Goal: Information Seeking & Learning: Learn about a topic

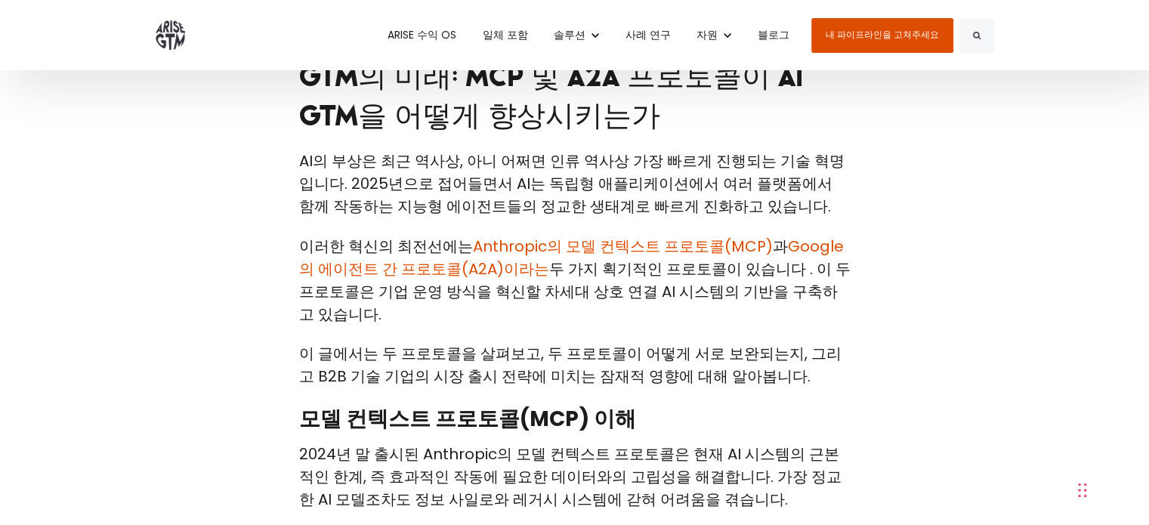
scroll to position [378, 0]
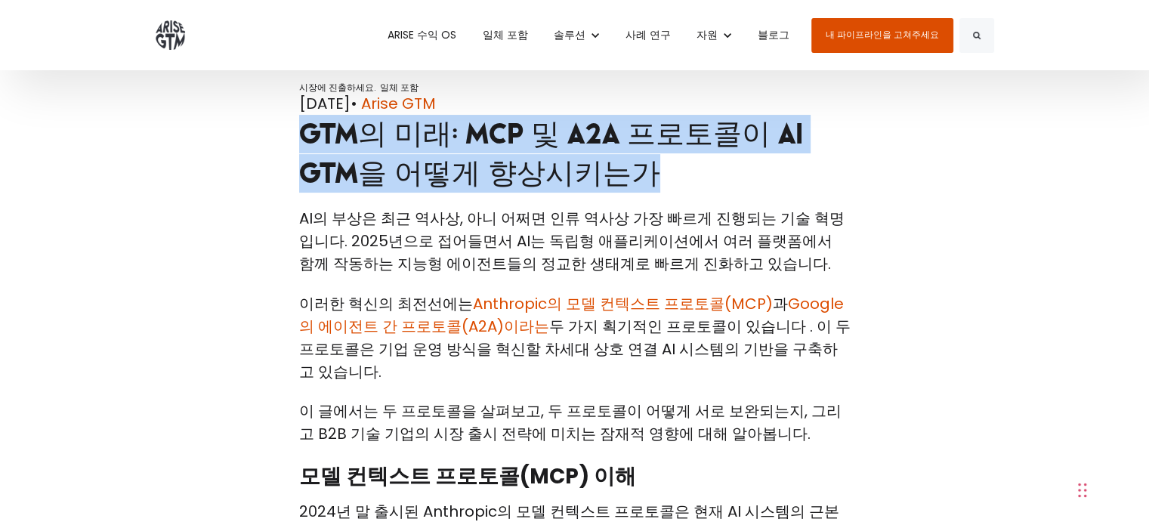
drag, startPoint x: 298, startPoint y: 131, endPoint x: 611, endPoint y: 182, distance: 317.0
click at [601, 176] on h1 "GTM의 미래: MCP 및 A2A 프로토콜이 AI GTM을 어떻게 향상시키는가" at bounding box center [574, 154] width 551 height 78
click at [633, 193] on div "시장에 진출하세요. 일체 포함 [DATE] • Arise GTM GTM의 미래: MCP 및 A2A 프로토콜이 AI GTM을 어떻게 향상시키는가" at bounding box center [575, 144] width 574 height 125
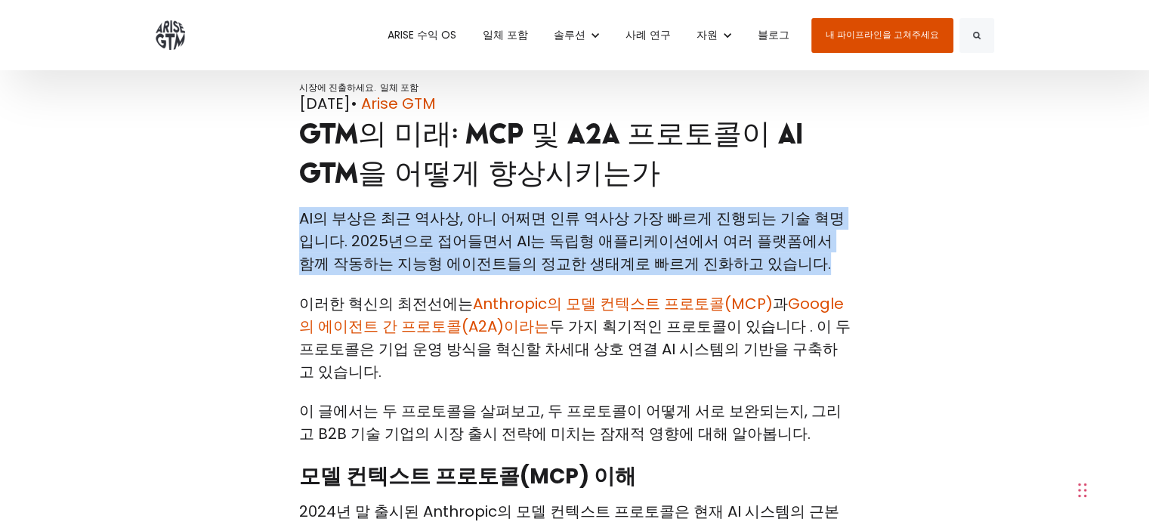
drag, startPoint x: 718, startPoint y: 267, endPoint x: 291, endPoint y: 222, distance: 429.2
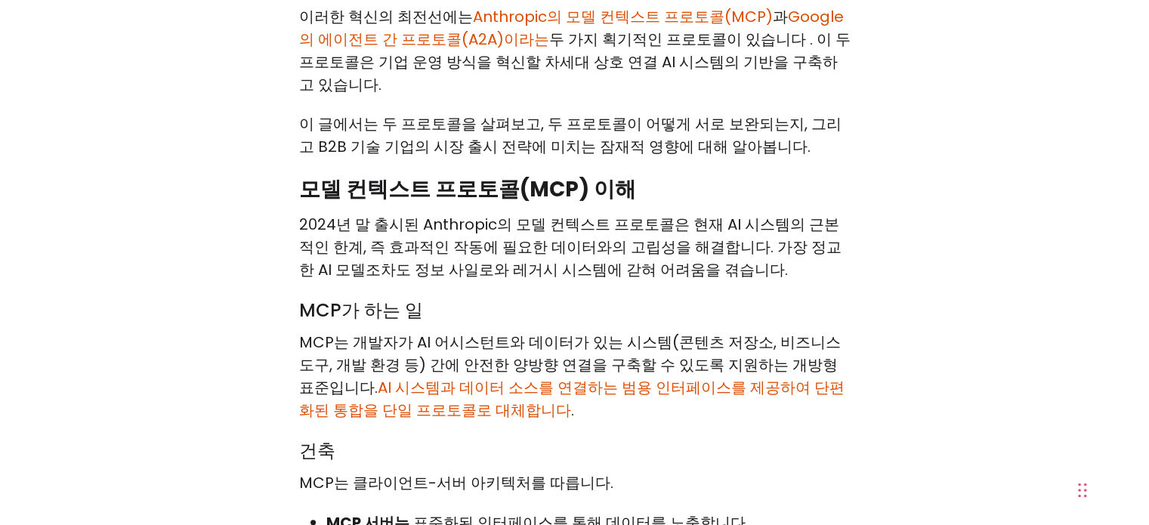
scroll to position [680, 0]
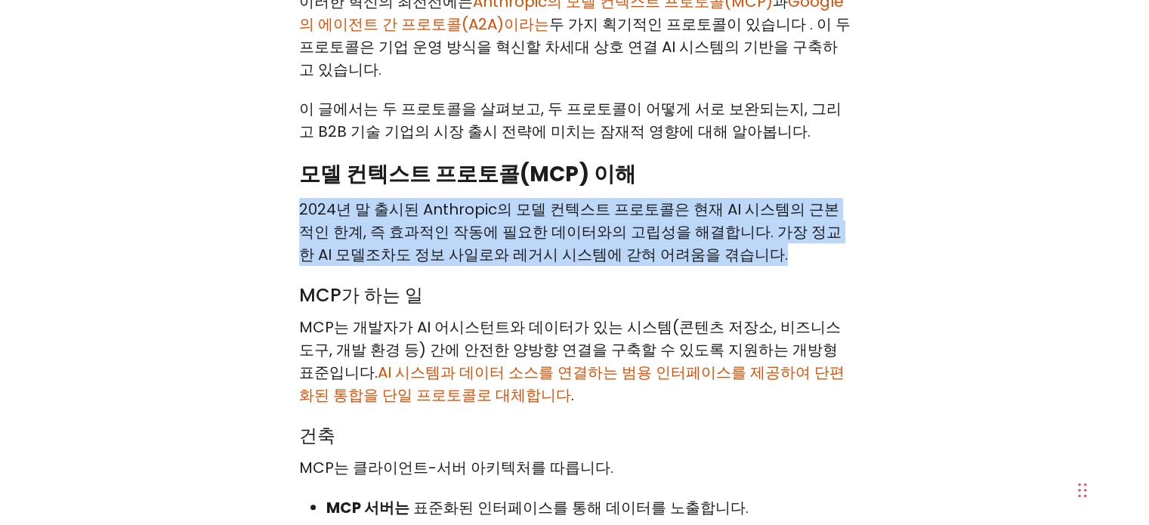
drag, startPoint x: 284, startPoint y: 190, endPoint x: 709, endPoint y: 233, distance: 427.5
click at [737, 241] on p "2024년 말 출시된 Anthropic의 모델 컨텍스트 프로토콜은 현재 AI 시스템의 근본적인 한계, 즉 효과적인 작동에 필요한 데이터와의 고…" at bounding box center [574, 232] width 551 height 68
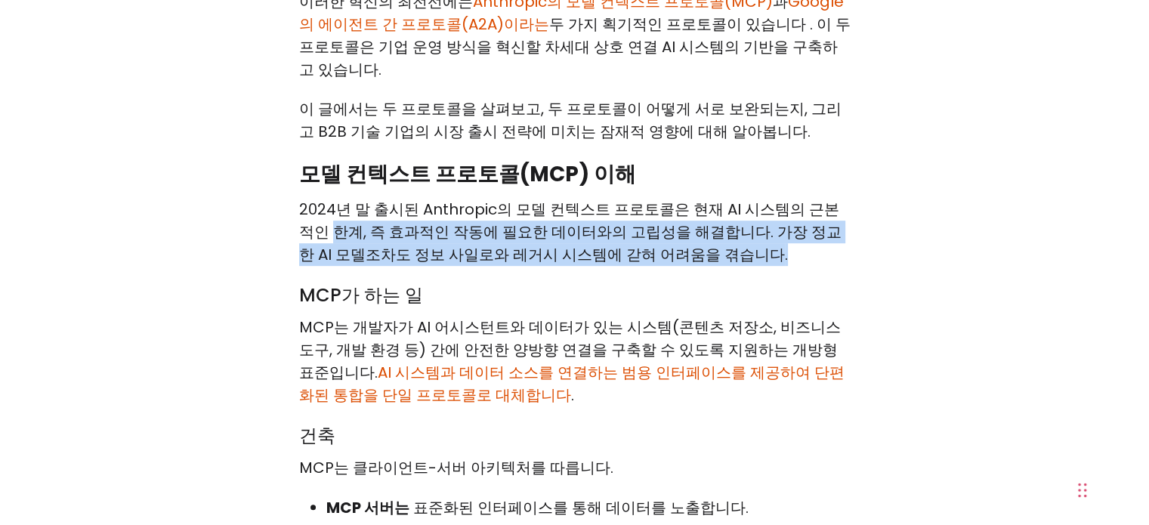
drag, startPoint x: 737, startPoint y: 229, endPoint x: 289, endPoint y: 217, distance: 447.4
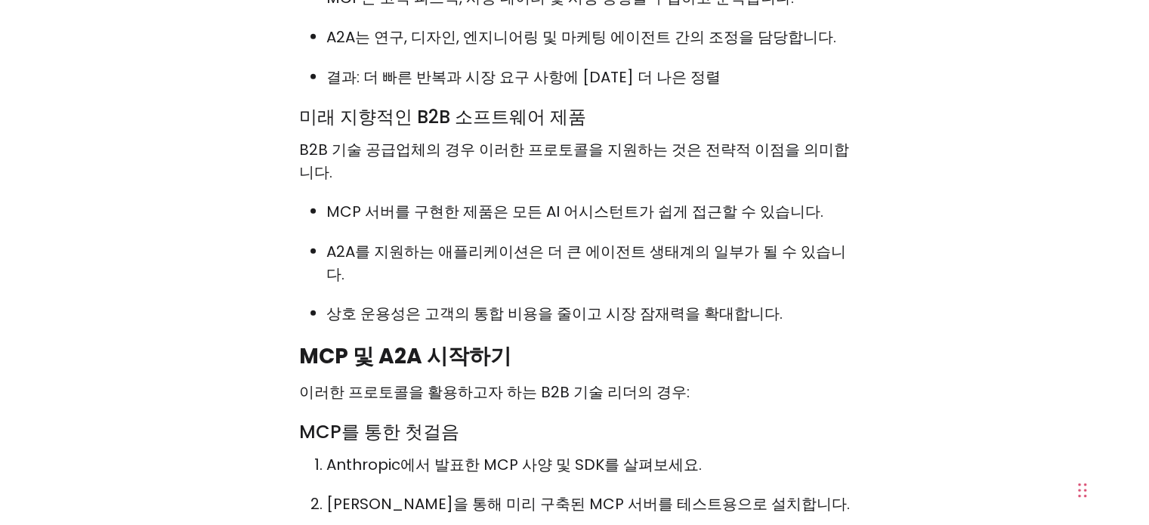
scroll to position [4608, 0]
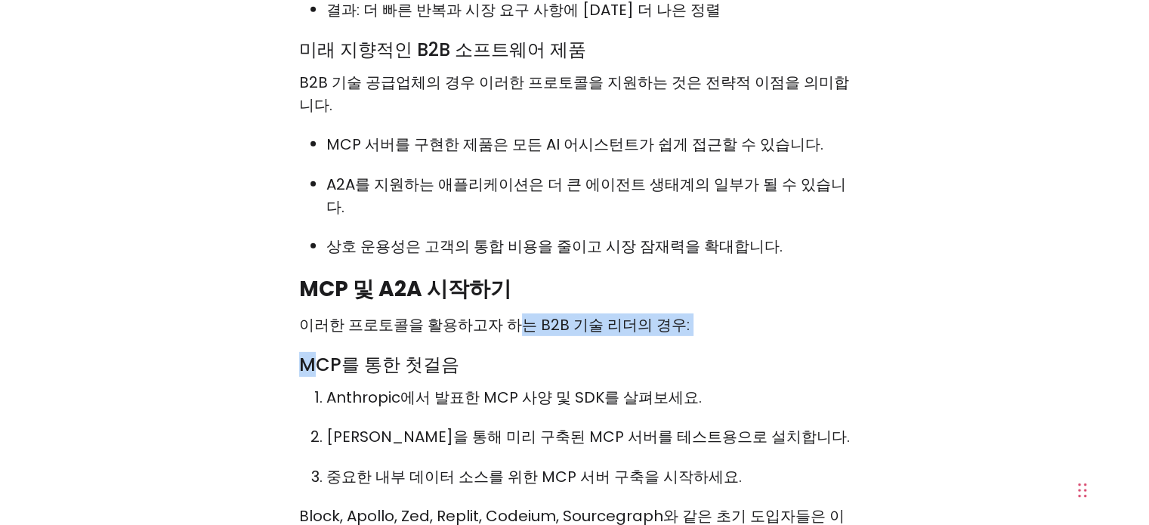
drag, startPoint x: 316, startPoint y: 157, endPoint x: 503, endPoint y: 162, distance: 187.4
click at [456, 353] on h3 "MCP를 통한 첫걸음" at bounding box center [574, 365] width 551 height 24
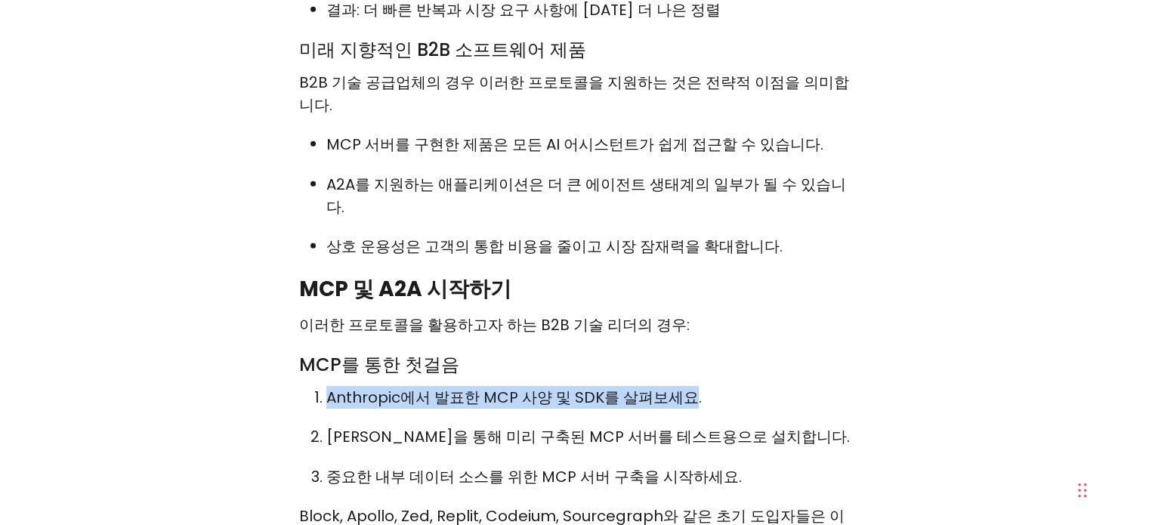
drag, startPoint x: 417, startPoint y: 214, endPoint x: 673, endPoint y: 222, distance: 256.2
click at [679, 387] on font "Anthropic에서 발표한 MCP 사양 및 SDK를 살펴보세요." at bounding box center [513, 397] width 375 height 21
click at [638, 387] on font "Anthropic에서 발표한 MCP 사양 및 SDK를 살펴보세요." at bounding box center [513, 397] width 375 height 21
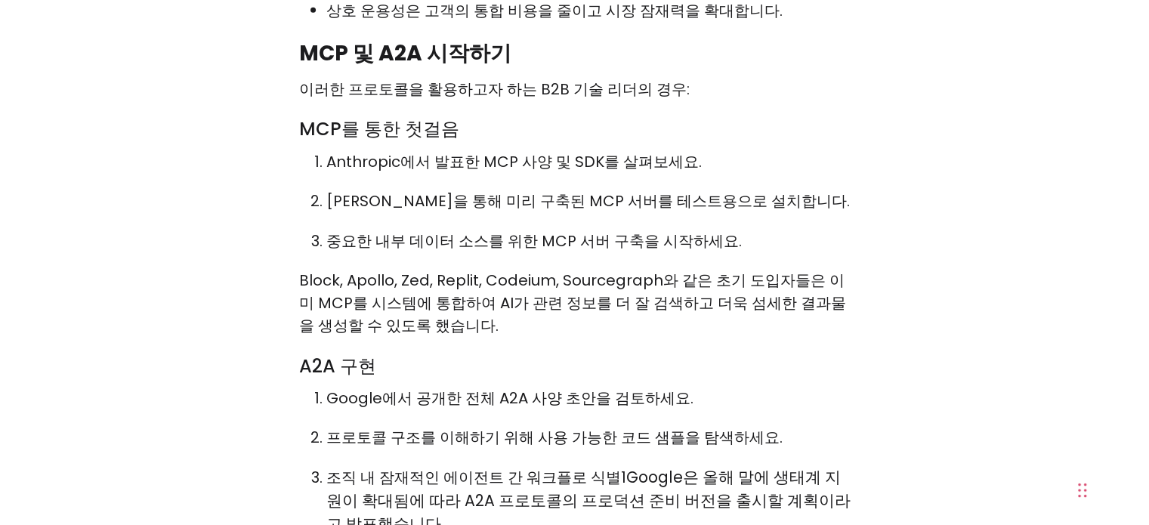
scroll to position [4911, 0]
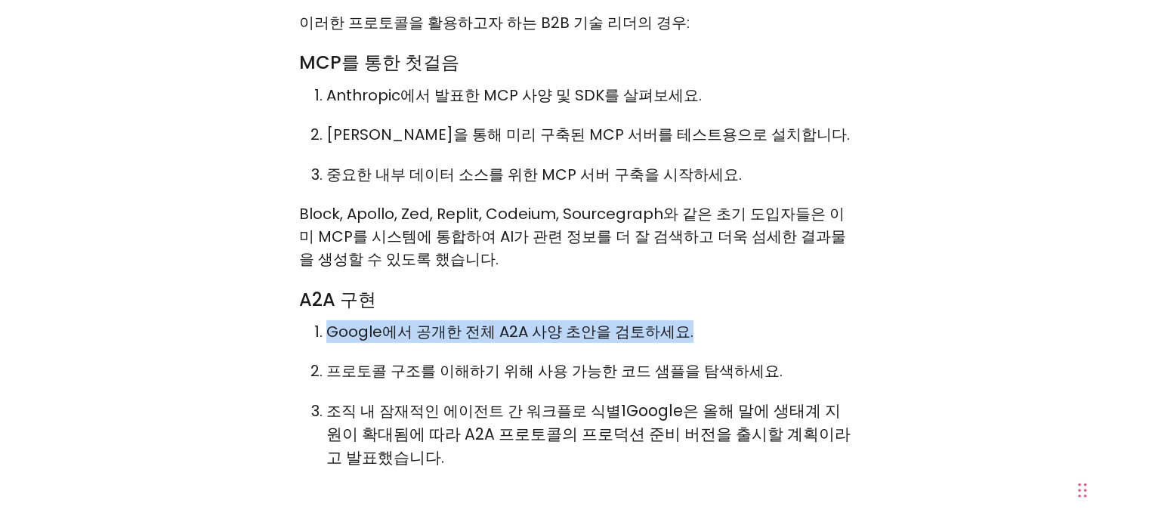
drag, startPoint x: 339, startPoint y: 154, endPoint x: 657, endPoint y: 164, distance: 317.4
click at [657, 320] on ol "Google에서 공개한 전체 A2A 사양 초안을 검토하세요. 프로토콜 구조를 이해하기 위해 사용 가능한 코드 샘플을 탐색하세요. 조직 내 잠재…" at bounding box center [574, 395] width 551 height 150
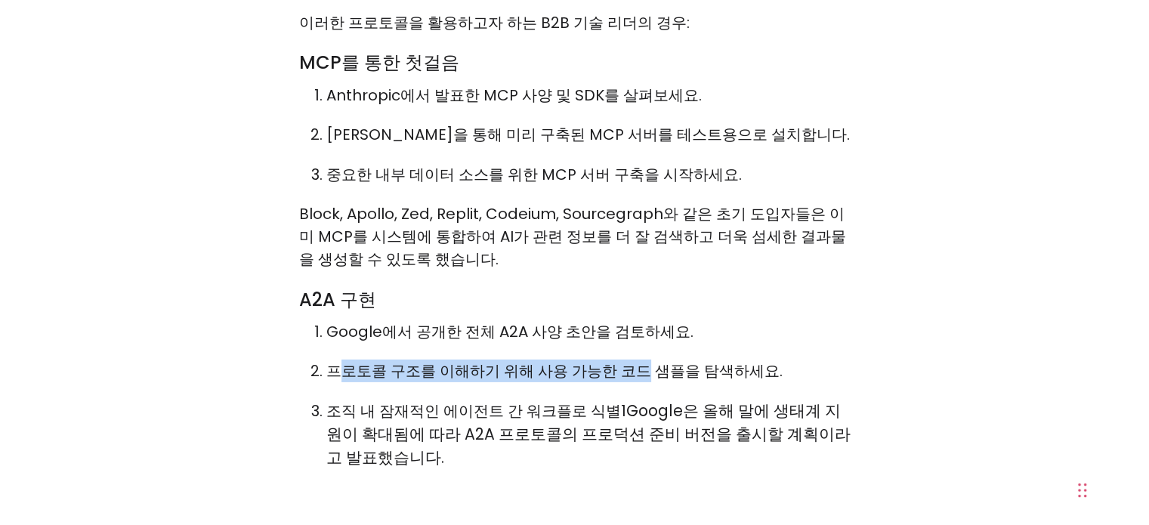
drag, startPoint x: 340, startPoint y: 190, endPoint x: 633, endPoint y: 202, distance: 293.4
click at [632, 360] on font "프로토콜 구조를 이해하기 위해 사용 가능한 코드 샘플을 탐색하세요." at bounding box center [554, 370] width 456 height 21
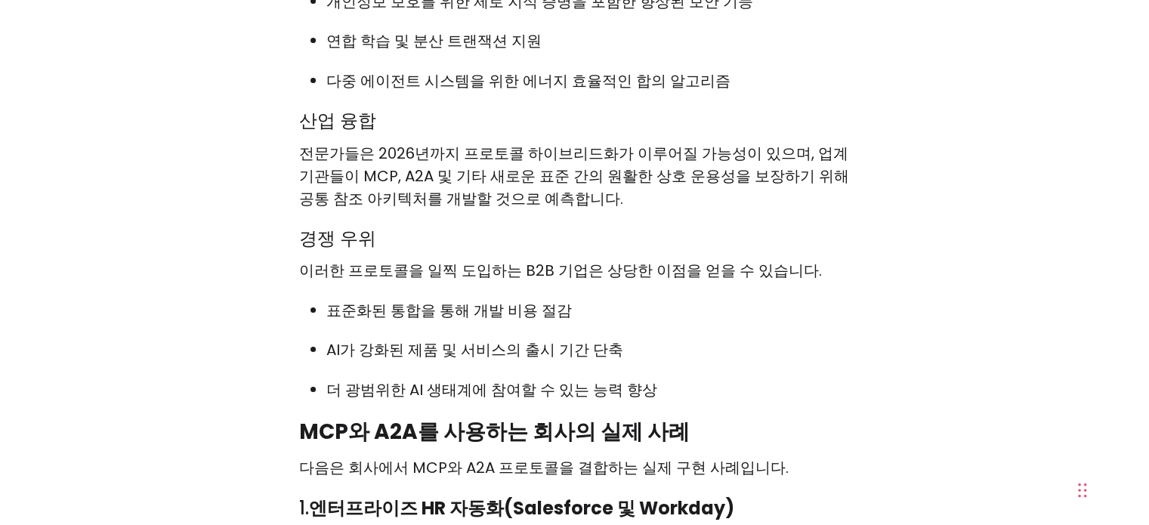
scroll to position [5742, 0]
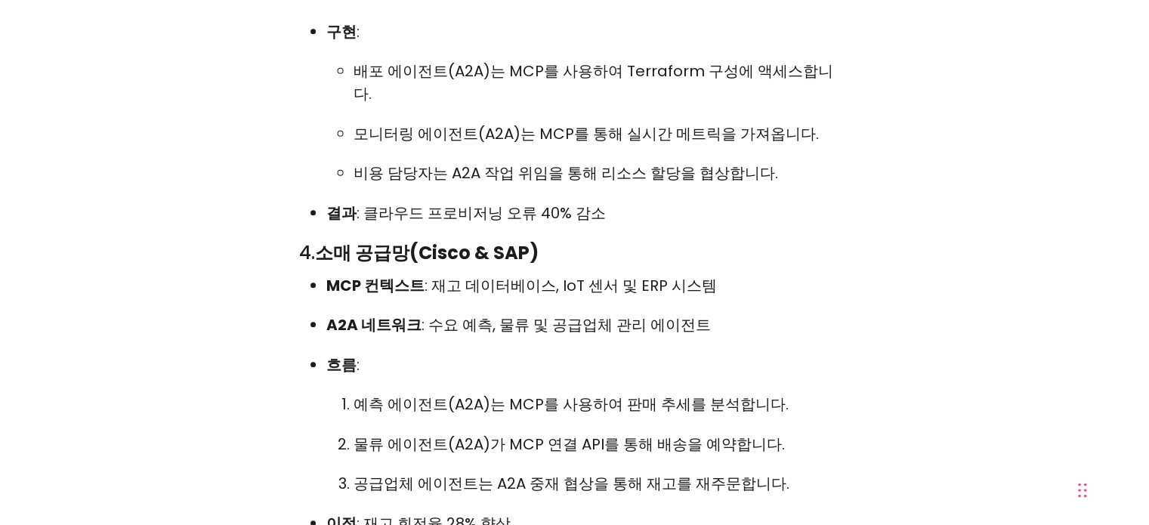
drag, startPoint x: 574, startPoint y: 207, endPoint x: 560, endPoint y: 260, distance: 54.8
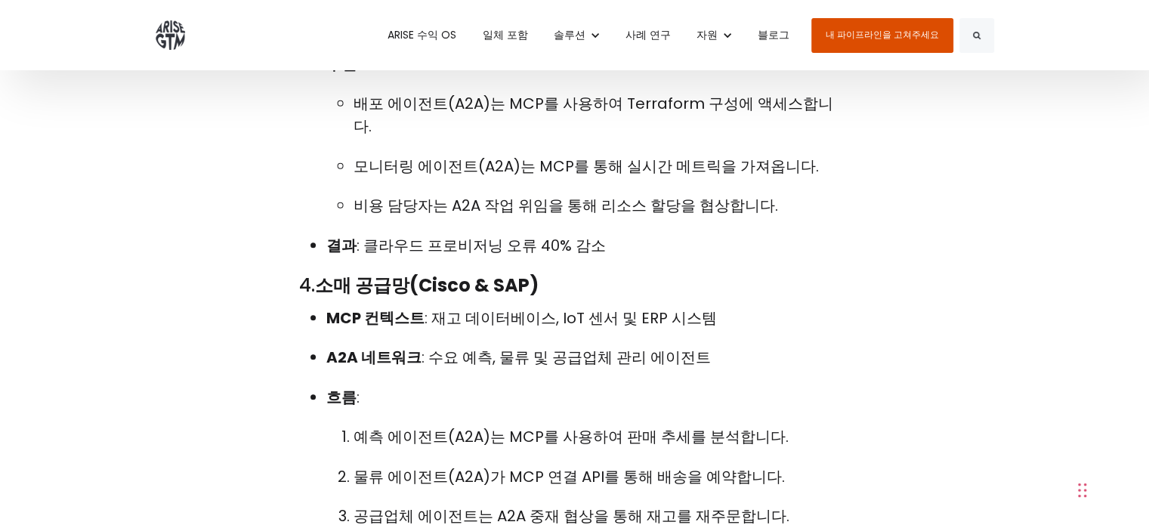
scroll to position [6895, 0]
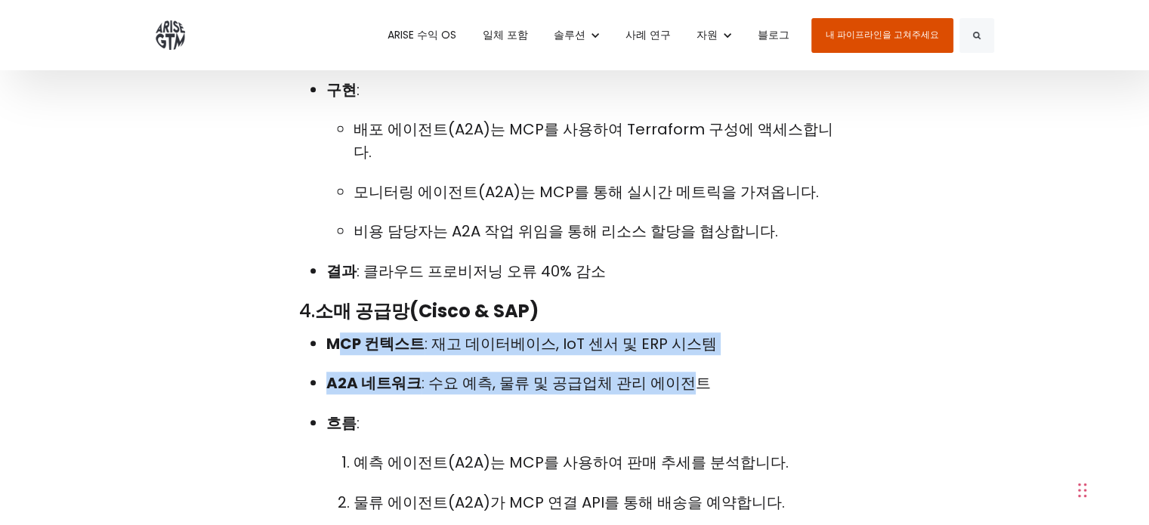
drag, startPoint x: 482, startPoint y: 105, endPoint x: 695, endPoint y: 159, distance: 219.9
click at [688, 332] on ul "MCP 컨텍스트 : 재고 데이터베이스, IoT 센서 및 ERP 시스템 A2A 네트워크 : 수요 예측, 물류 및 공급업체 관리 에이전트 흐름 :…" at bounding box center [574, 462] width 551 height 261
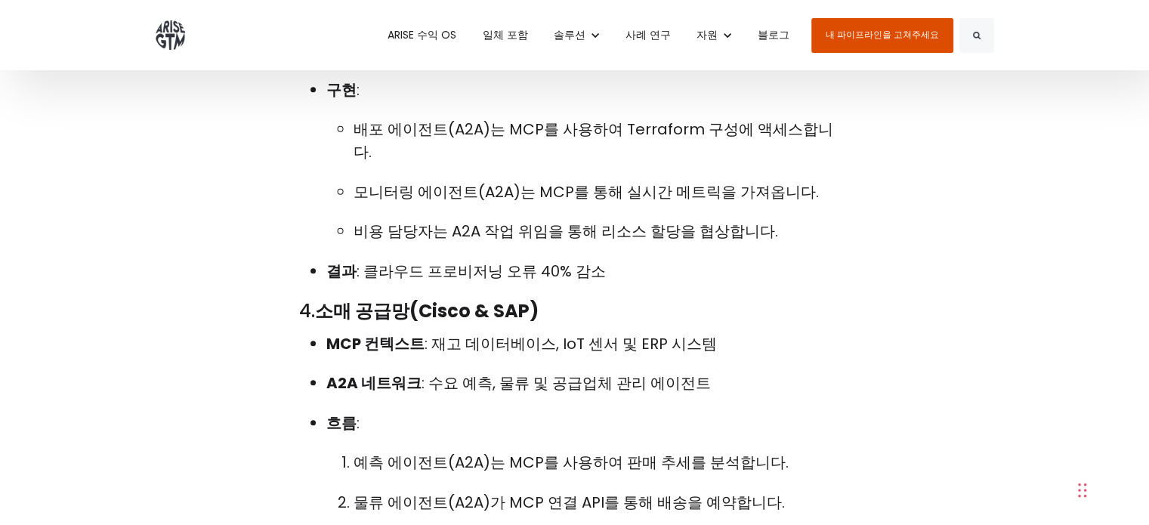
click at [655, 452] on font "예측 에이전트(A2A)는 MCP를 사용하여 판매 추세를 분석합니다." at bounding box center [571, 462] width 435 height 21
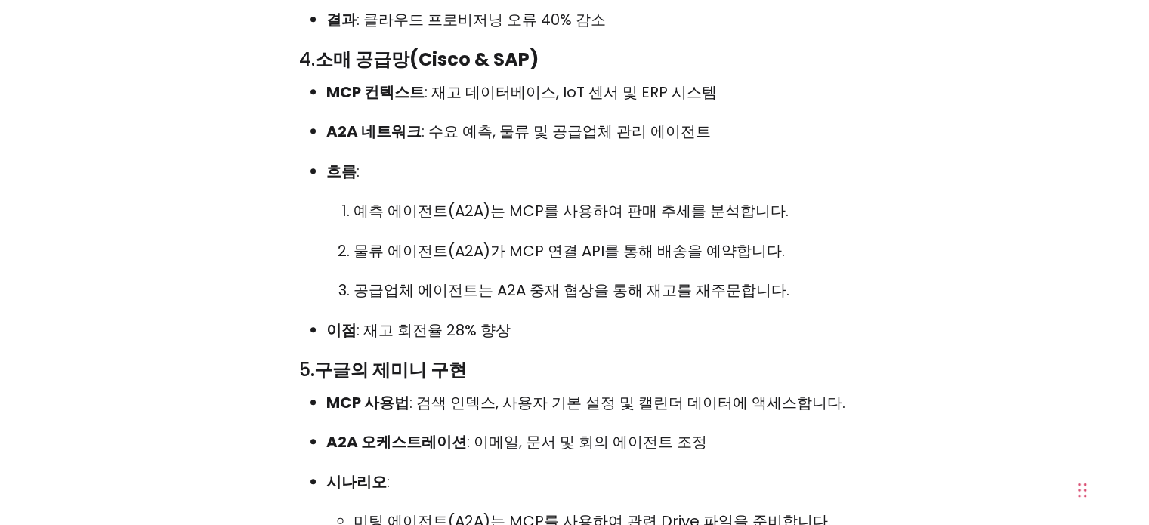
scroll to position [7197, 0]
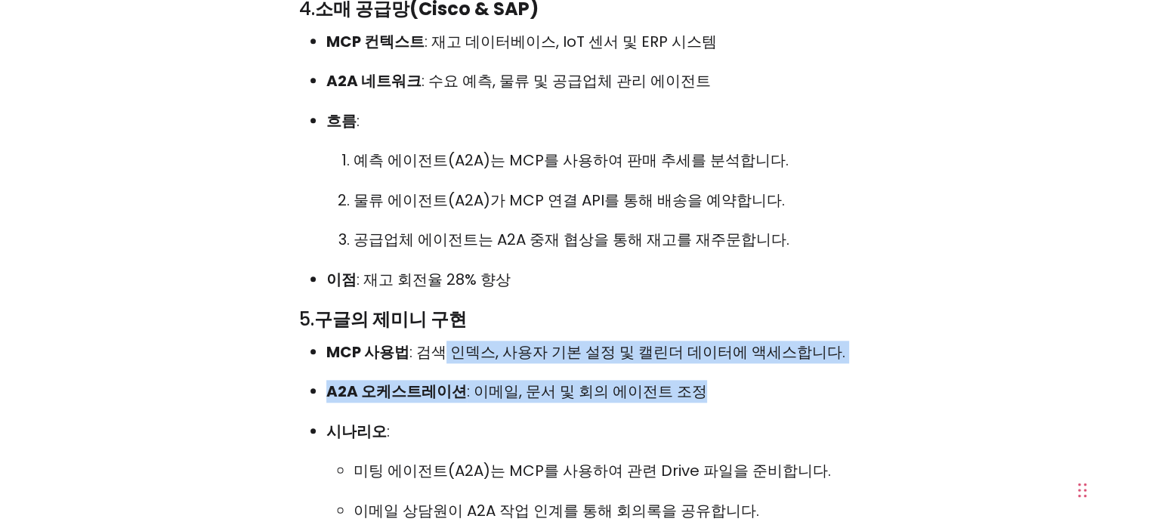
drag, startPoint x: 425, startPoint y: 103, endPoint x: 665, endPoint y: 165, distance: 247.4
click at [666, 341] on ul "MCP 사용법 : 검색 인덱스, 사용자 기본 설정 및 캘린더 데이터에 액세스합니다. A2A 오케스트레이션 : 이메일, 문서 및 회의 에이전트 …" at bounding box center [574, 471] width 551 height 261
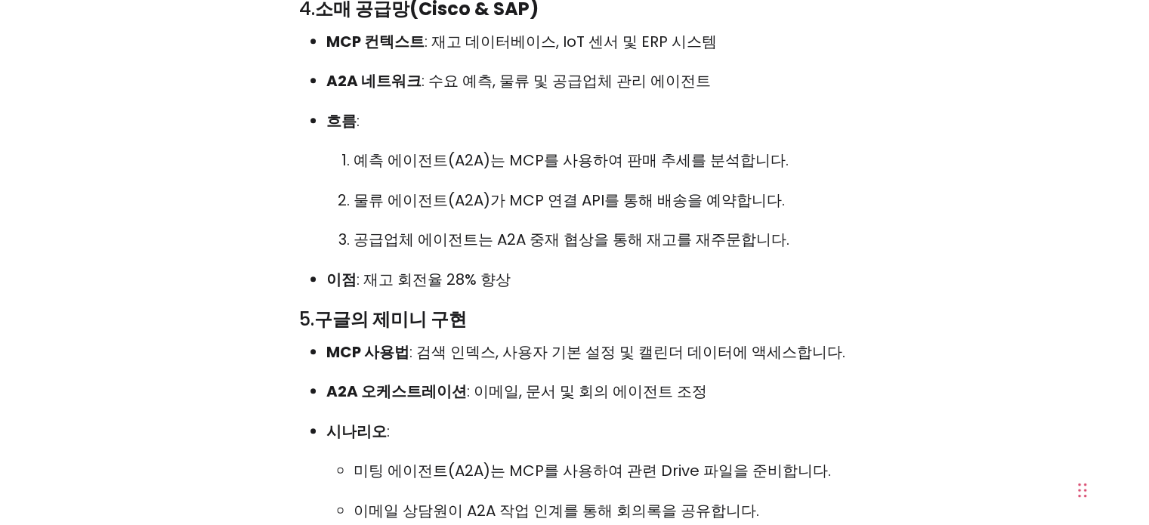
click at [652, 420] on p "시나리오 :" at bounding box center [588, 431] width 524 height 23
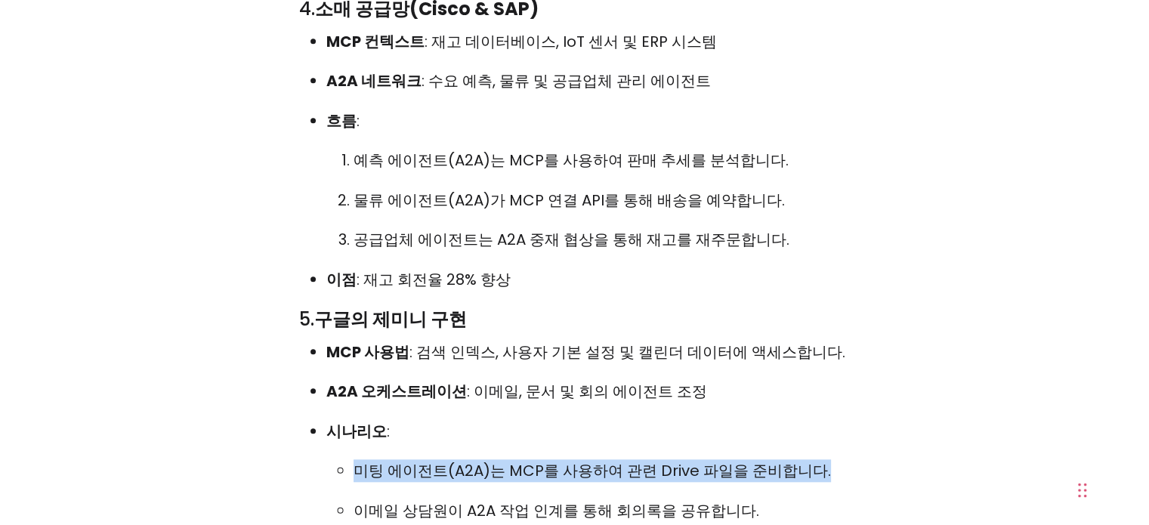
drag, startPoint x: 377, startPoint y: 209, endPoint x: 574, endPoint y: 249, distance: 201.2
click at [535, 420] on li "시나리오 : 미팅 에이전트(A2A)는 MCP를 사용하여 관련 Drive 파일을 준비합니다. 이메일 상담원이 A2A 작업 인계를 통해 회의록을 …" at bounding box center [588, 491] width 524 height 142
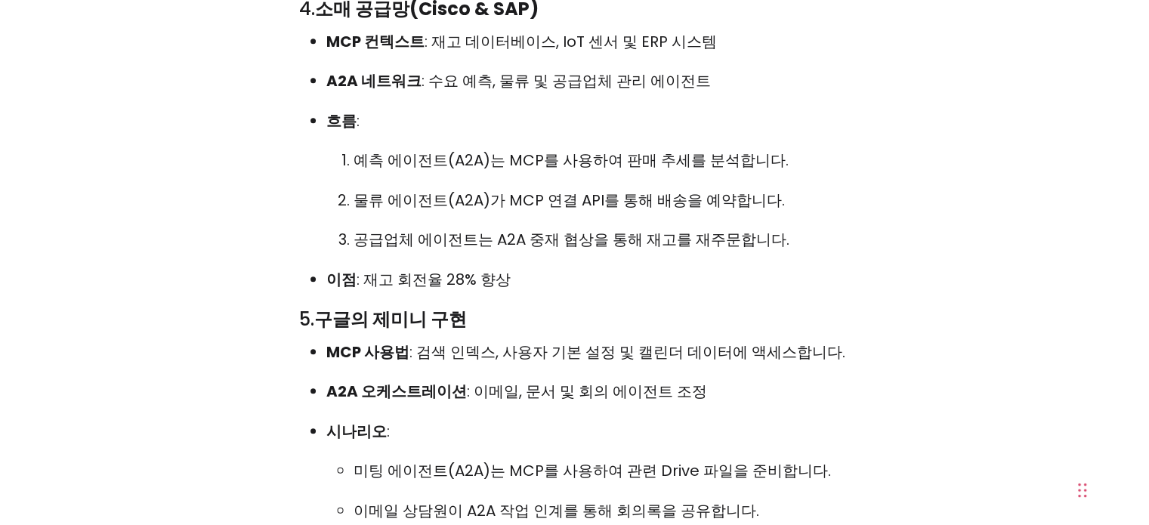
click at [636, 341] on ul "MCP 사용법 : 검색 인덱스, 사용자 기본 설정 및 캘린더 데이터에 액세스합니다. A2A 오케스트레이션 : 이메일, 문서 및 회의 에이전트 …" at bounding box center [574, 471] width 551 height 261
drag, startPoint x: 677, startPoint y: 332, endPoint x: 338, endPoint y: 181, distance: 371.3
click at [338, 341] on ul "MCP 사용법 : 검색 인덱스, 사용자 기본 설정 및 캘린더 데이터에 액세스합니다. A2A 오케스트레이션 : 이메일, 문서 및 회의 에이전트 …" at bounding box center [574, 471] width 551 height 261
click at [553, 459] on ul "미팅 에이전트(A2A)는 MCP를 사용하여 관련 Drive 파일을 준비합니다. 이메일 상담원이 A2A 작업 인계를 통해 회의록을 공유합니다. …" at bounding box center [588, 510] width 524 height 102
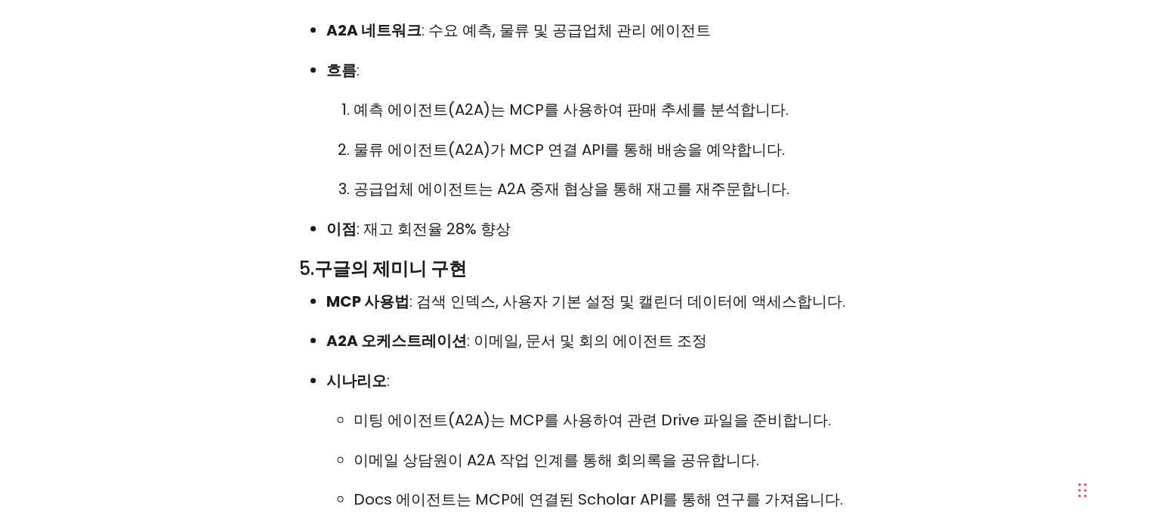
scroll to position [7273, 0]
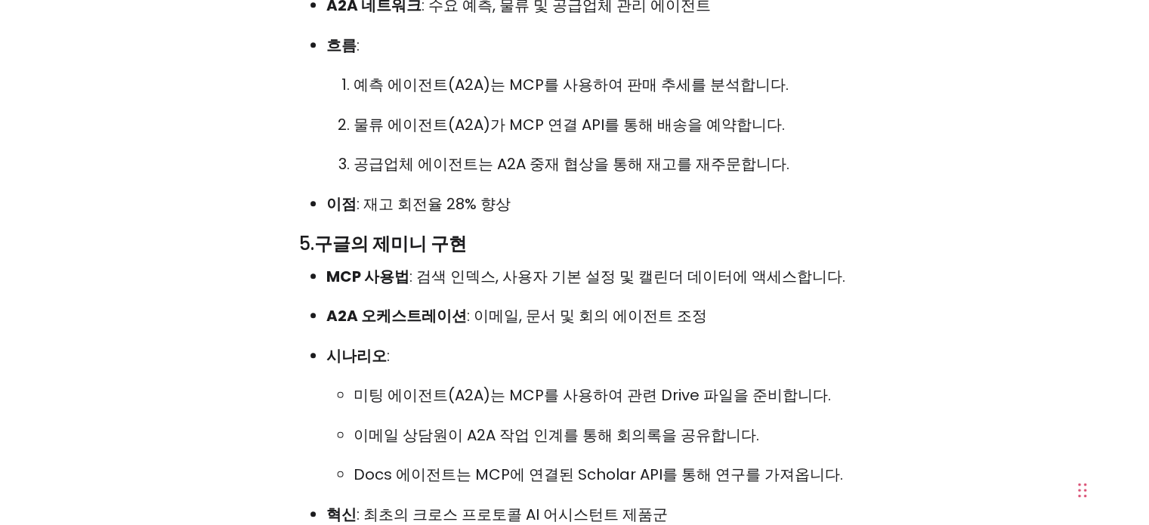
click at [626, 504] on font ": 최초의 크로스 프로토콜 AI 어시스턴트 제품군" at bounding box center [512, 514] width 311 height 21
drag, startPoint x: 205, startPoint y: 296, endPoint x: 678, endPoint y: 372, distance: 478.9
drag, startPoint x: 468, startPoint y: 372, endPoint x: 270, endPoint y: 303, distance: 209.5
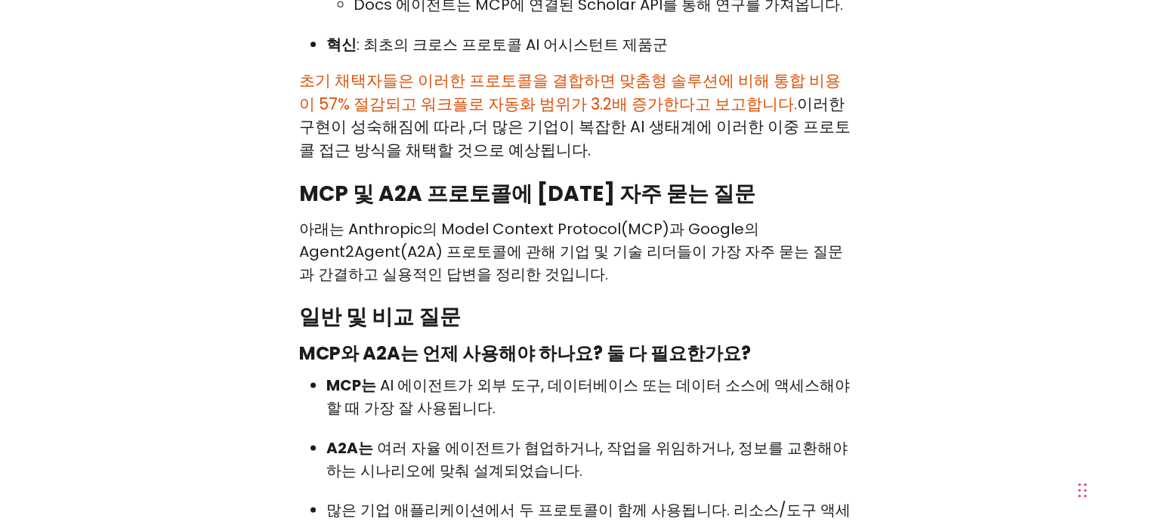
scroll to position [7802, 0]
